Goal: Navigation & Orientation: Find specific page/section

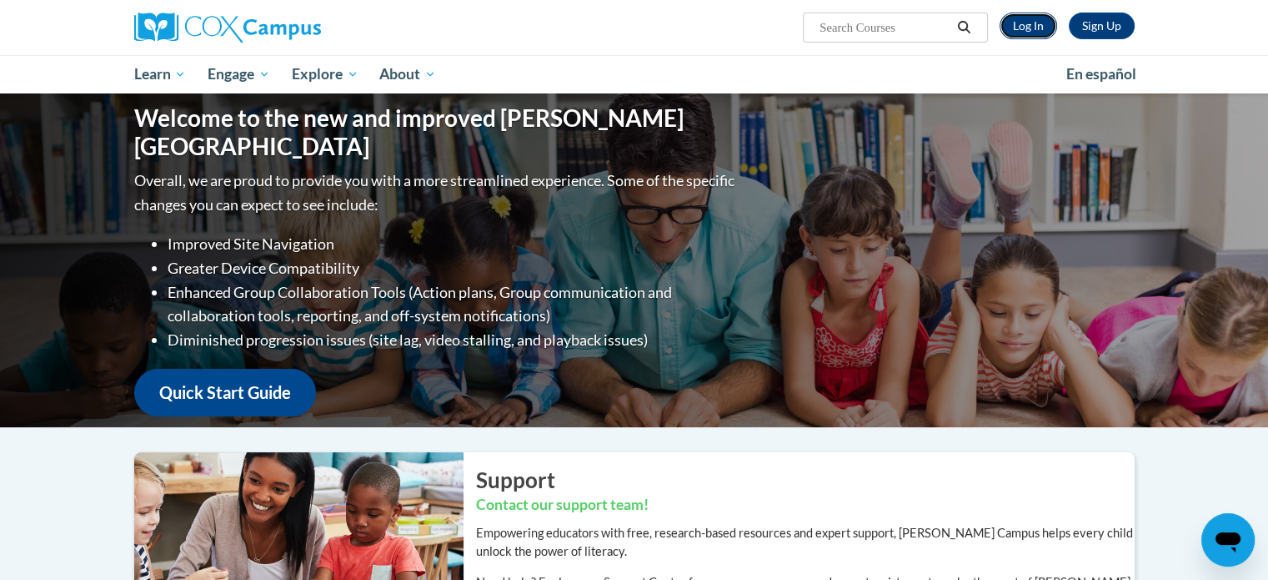
click at [1032, 26] on link "Log In" at bounding box center [1029, 26] width 58 height 27
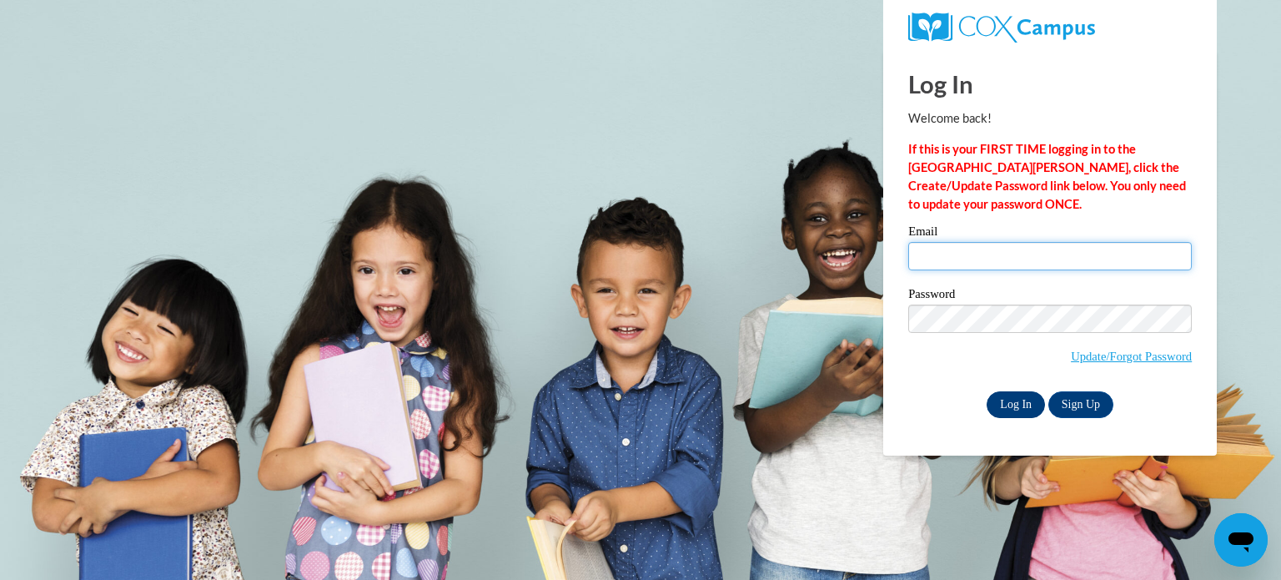
type input "cgotz@kusd.edu"
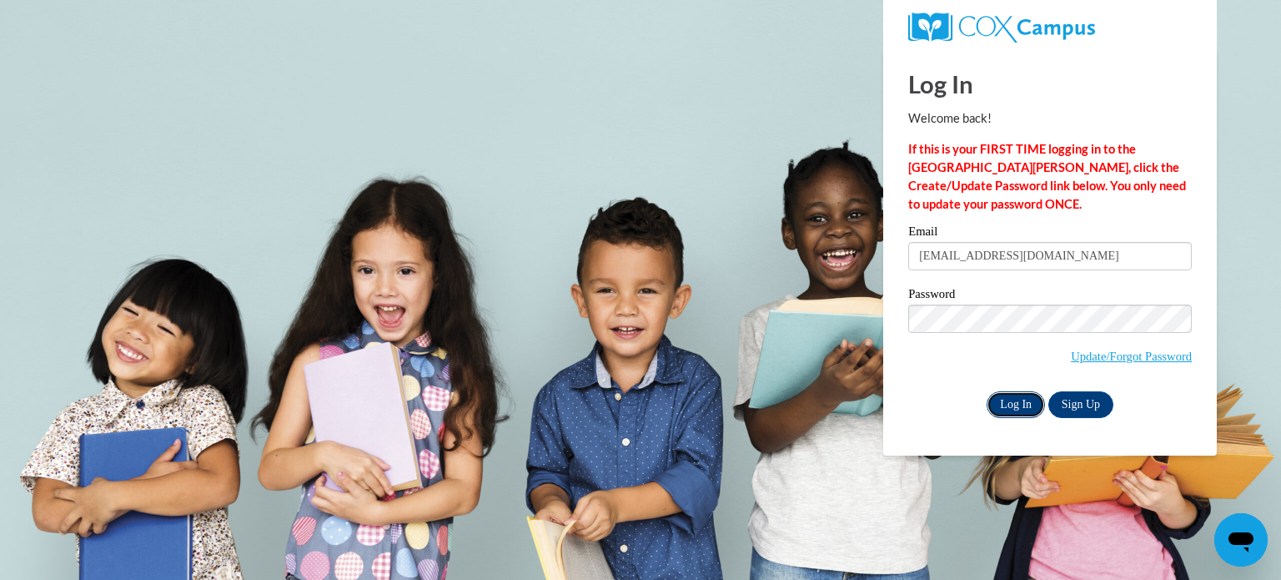
click at [1022, 395] on input "Log In" at bounding box center [1016, 404] width 58 height 27
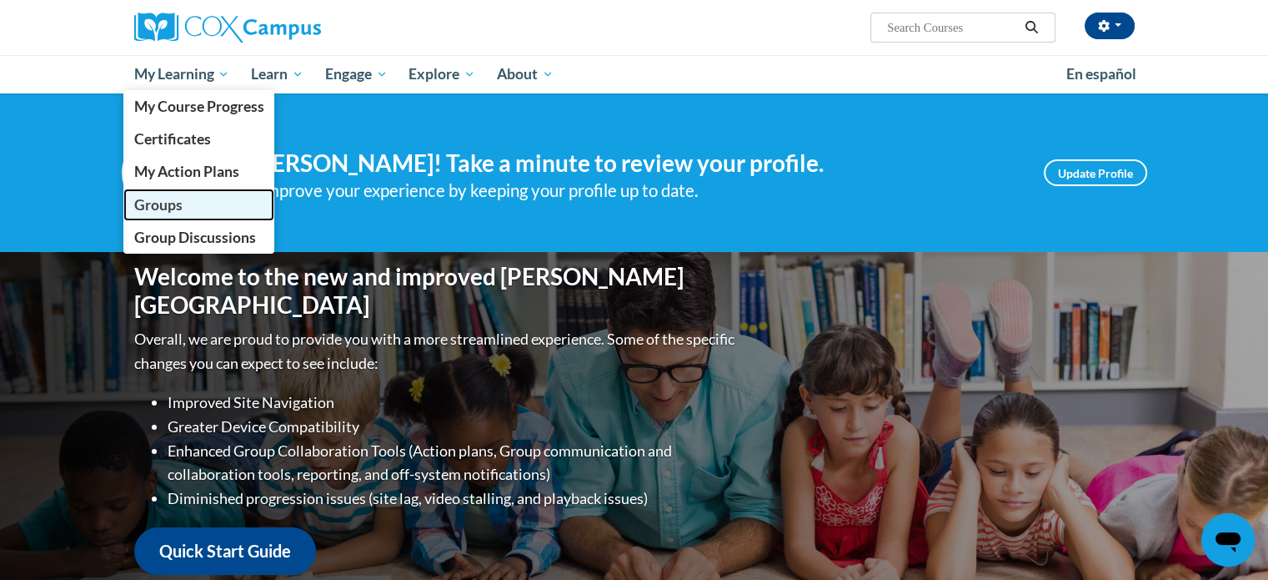
click at [148, 210] on span "Groups" at bounding box center [157, 205] width 48 height 18
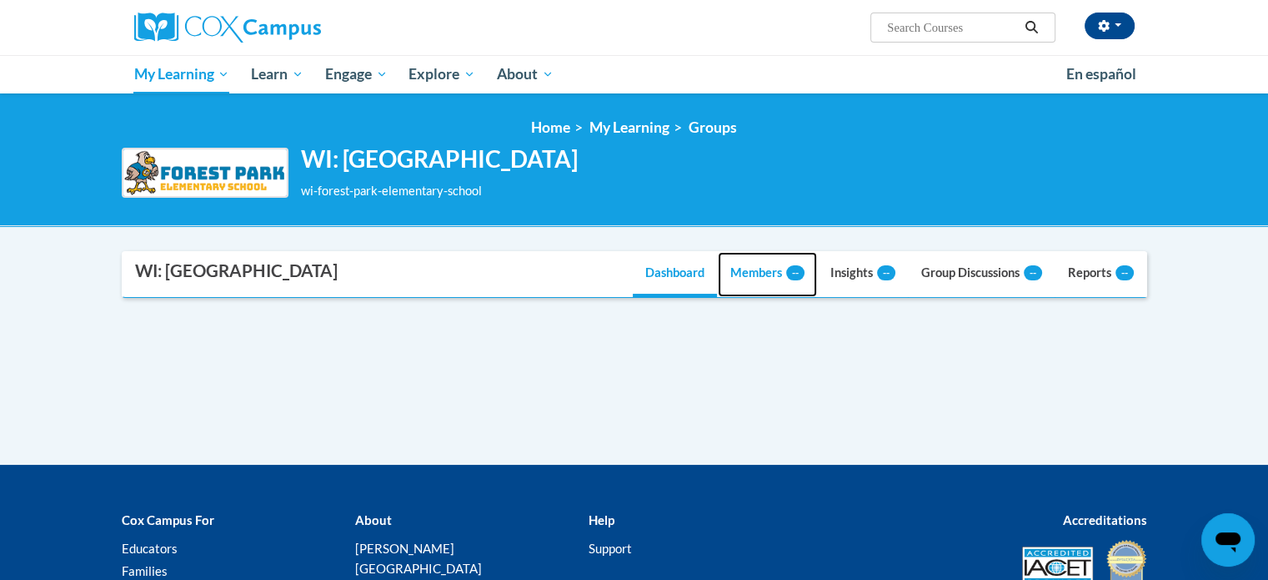
click at [754, 274] on link "Members --" at bounding box center [767, 274] width 99 height 45
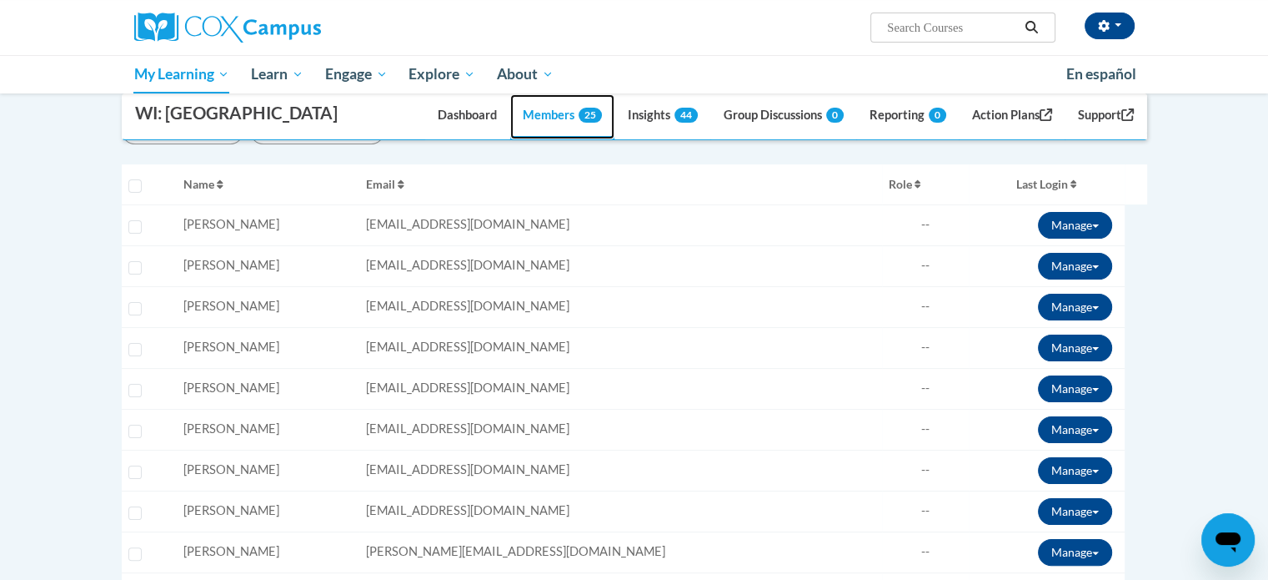
scroll to position [167, 0]
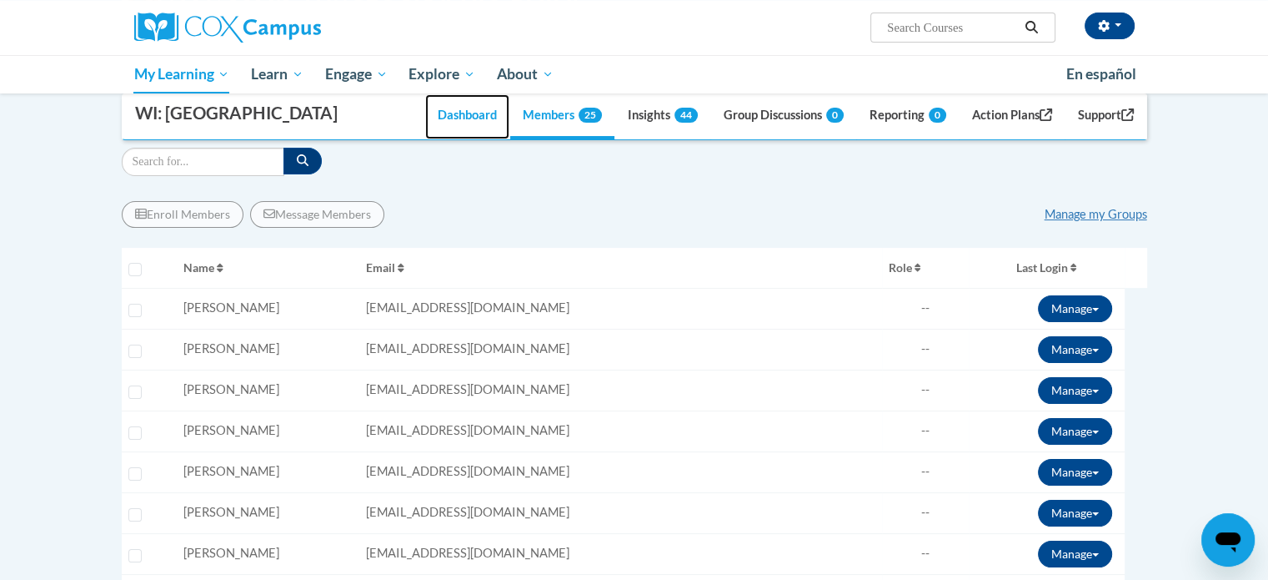
click at [457, 139] on link "Dashboard" at bounding box center [467, 116] width 84 height 45
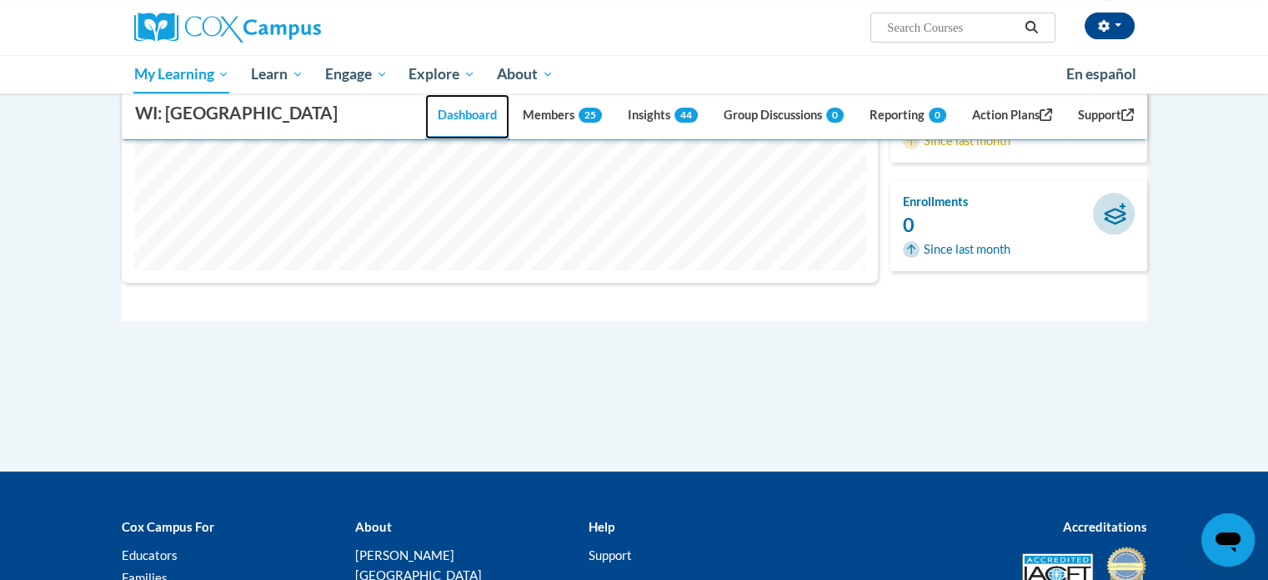
scroll to position [0, 0]
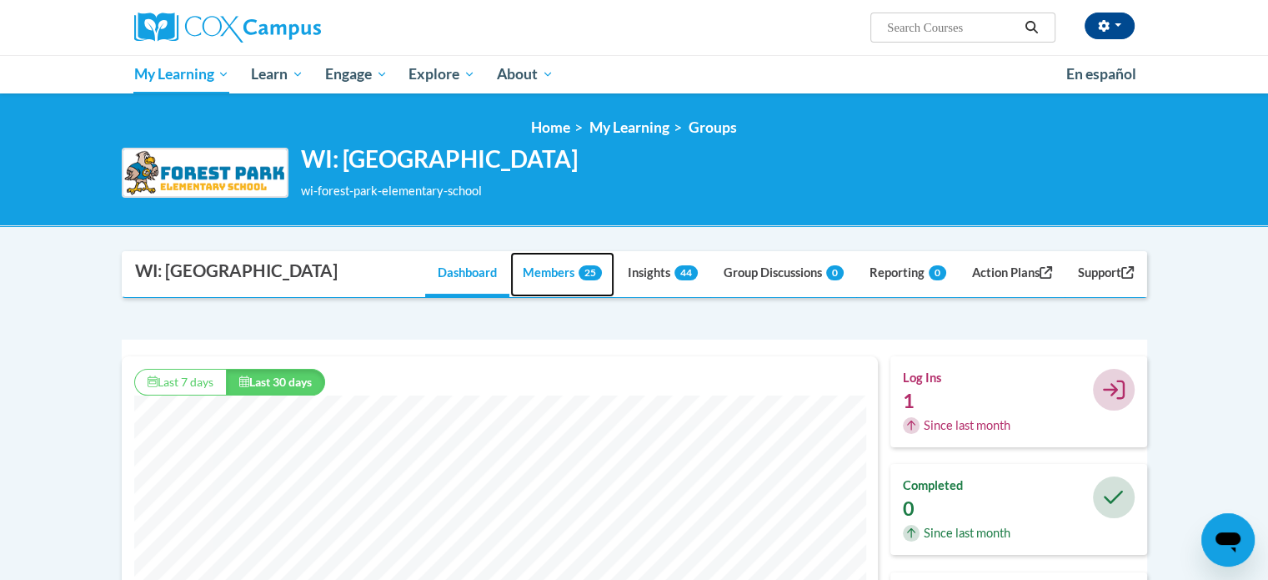
click at [534, 297] on link "Members 25" at bounding box center [562, 274] width 104 height 45
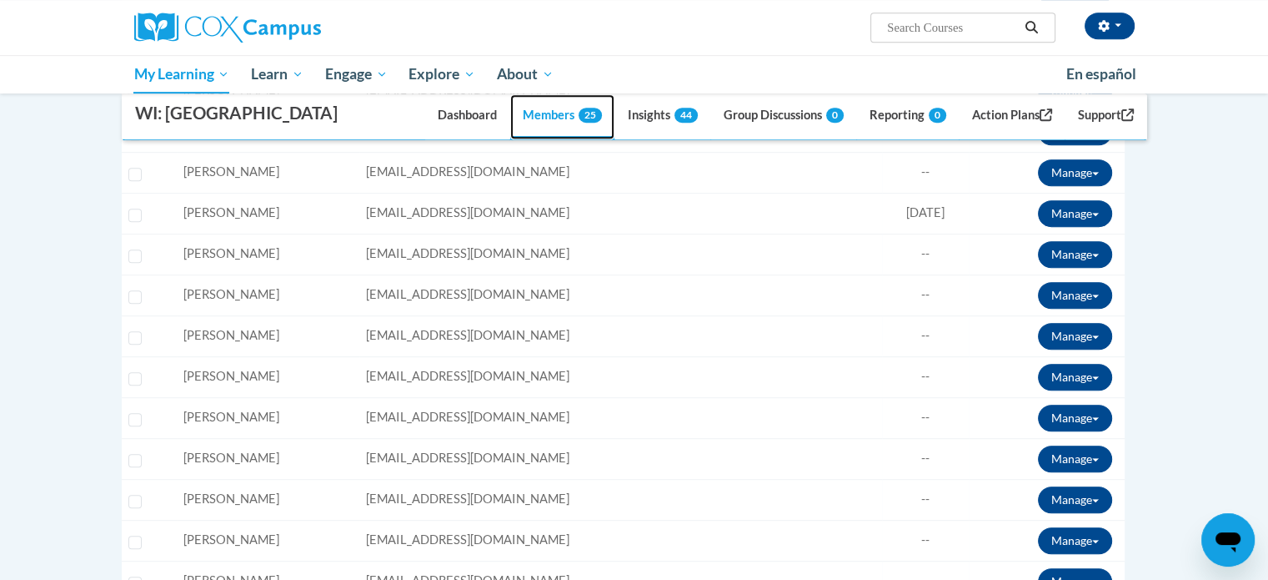
scroll to position [250, 0]
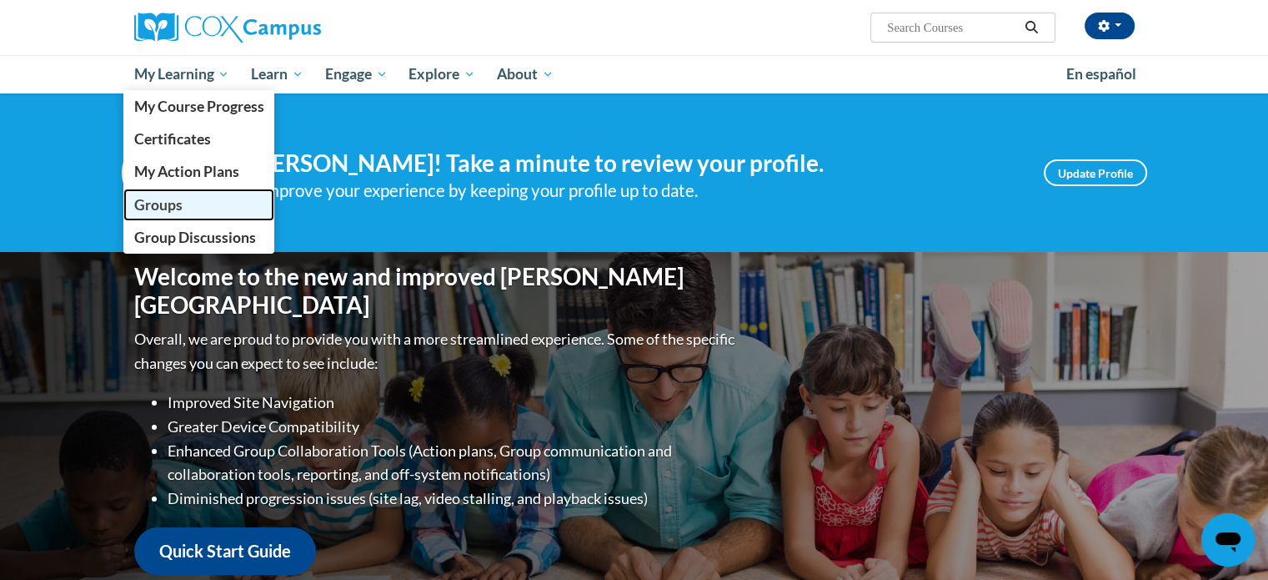
click at [179, 198] on span "Groups" at bounding box center [157, 205] width 48 height 18
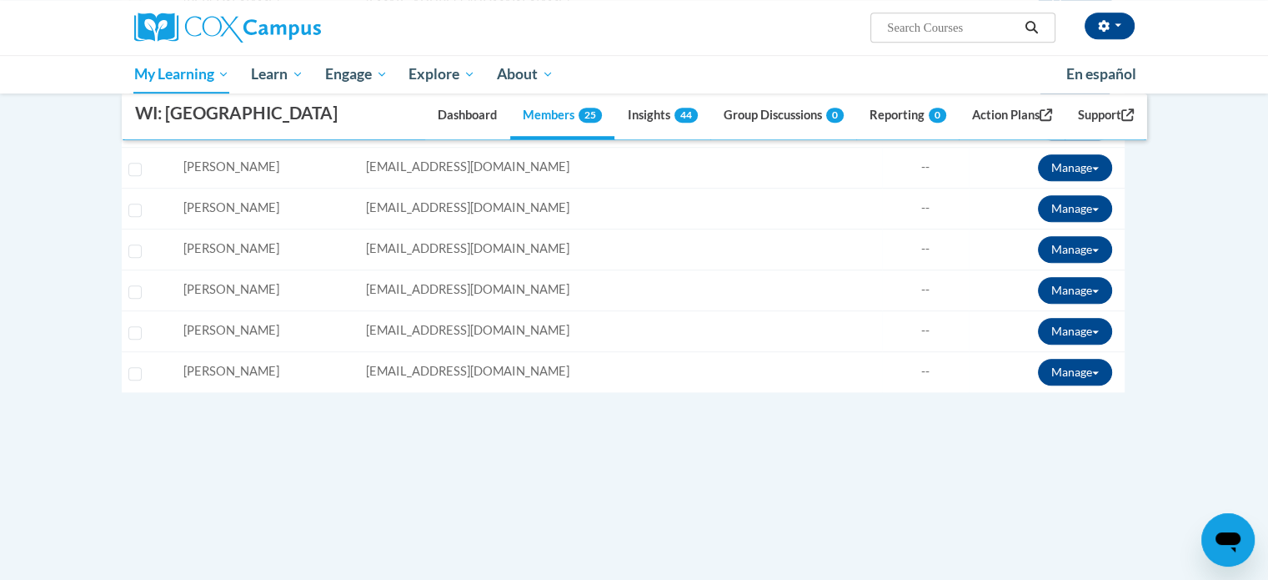
scroll to position [500, 0]
